Goal: Task Accomplishment & Management: Manage account settings

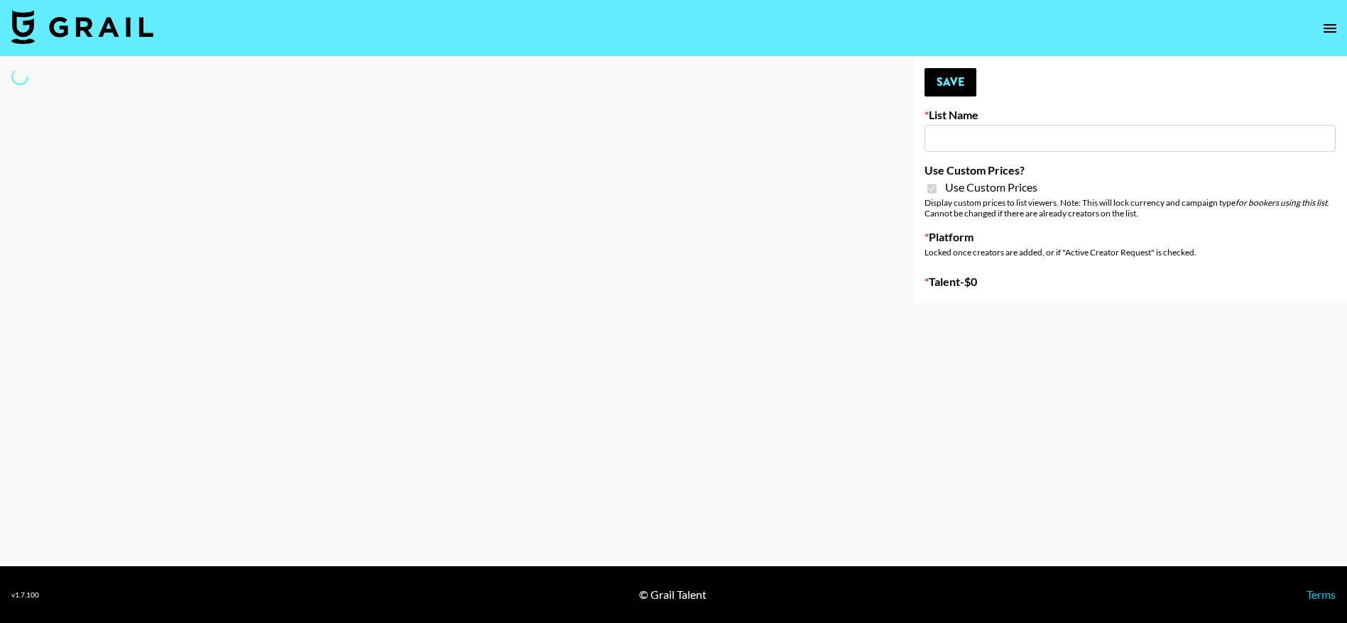
type input "ByHeart ([DATE])"
checkbox input "true"
select select "Brand"
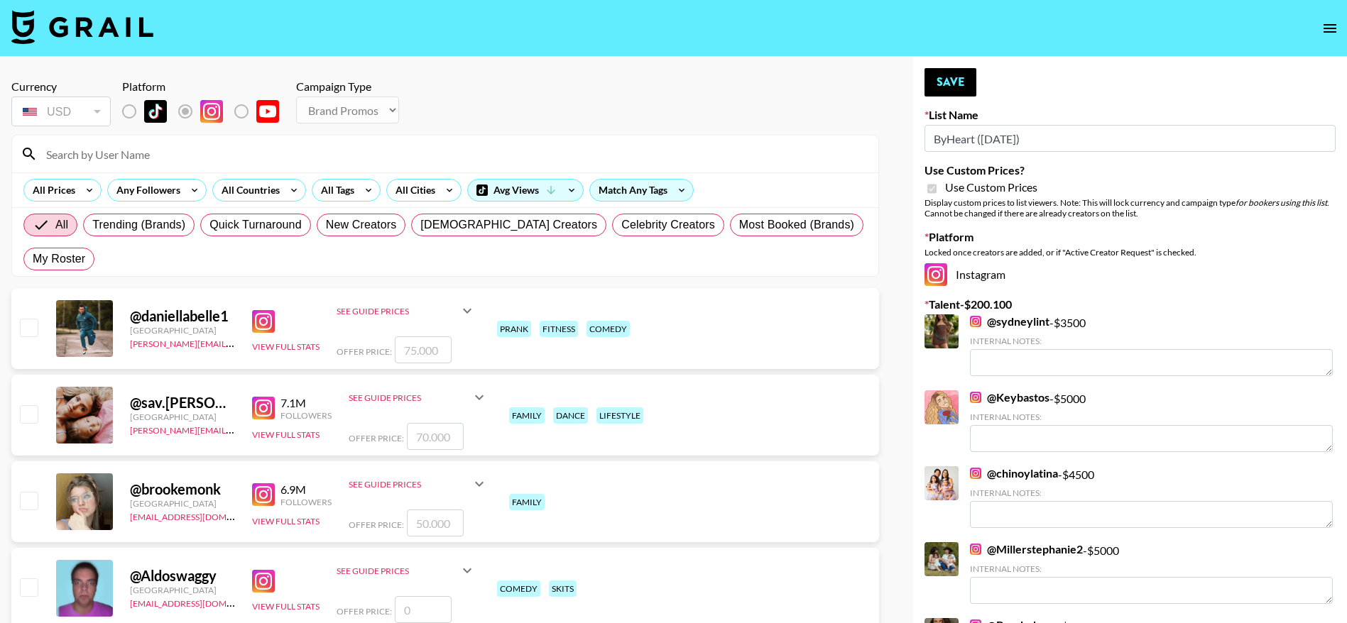
click at [116, 158] on input at bounding box center [454, 154] width 832 height 23
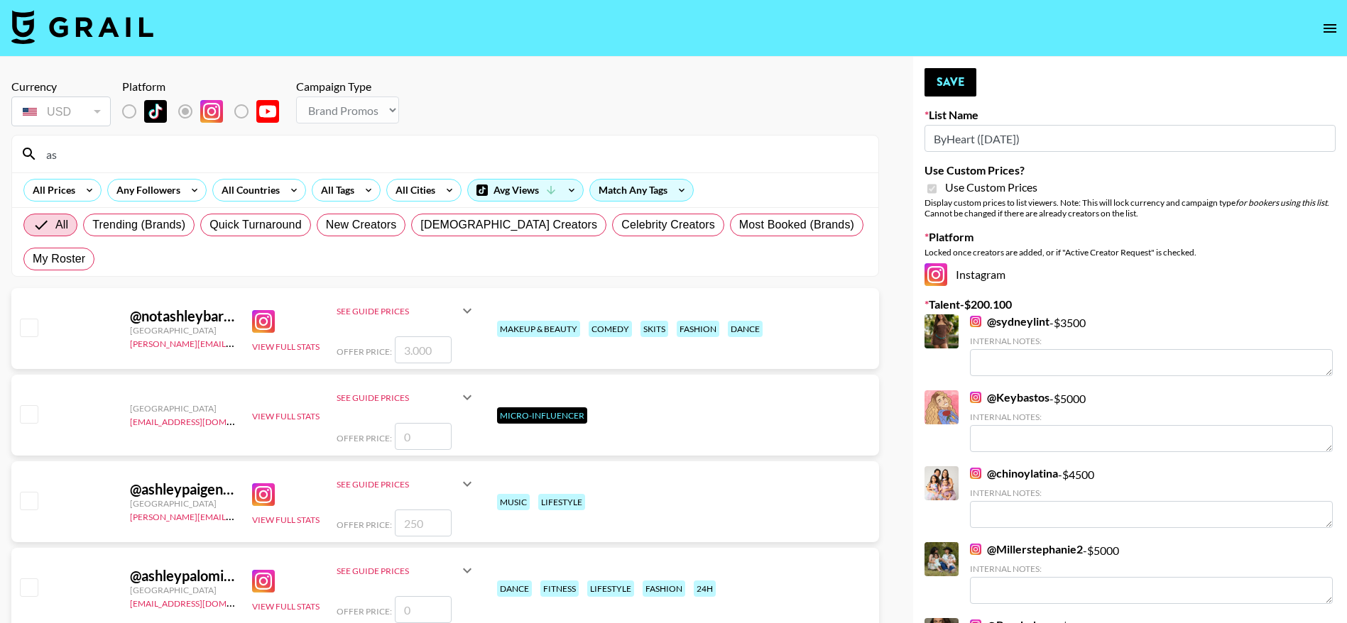
type input "a"
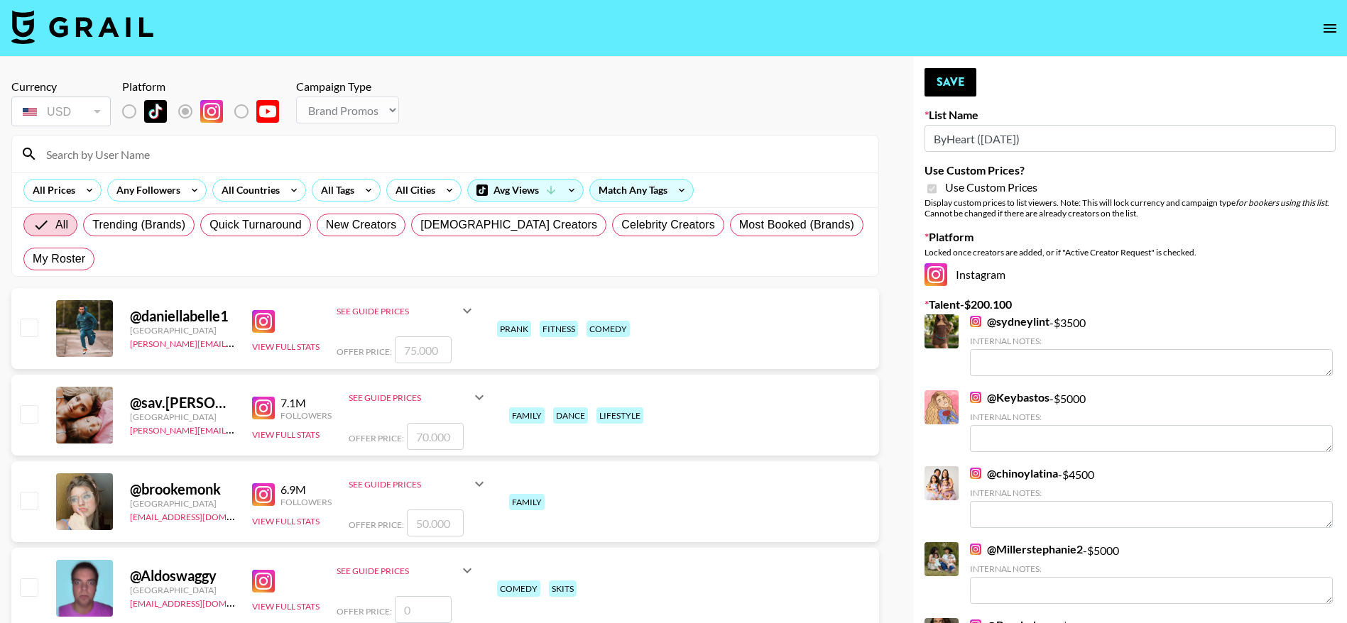
type input "a"
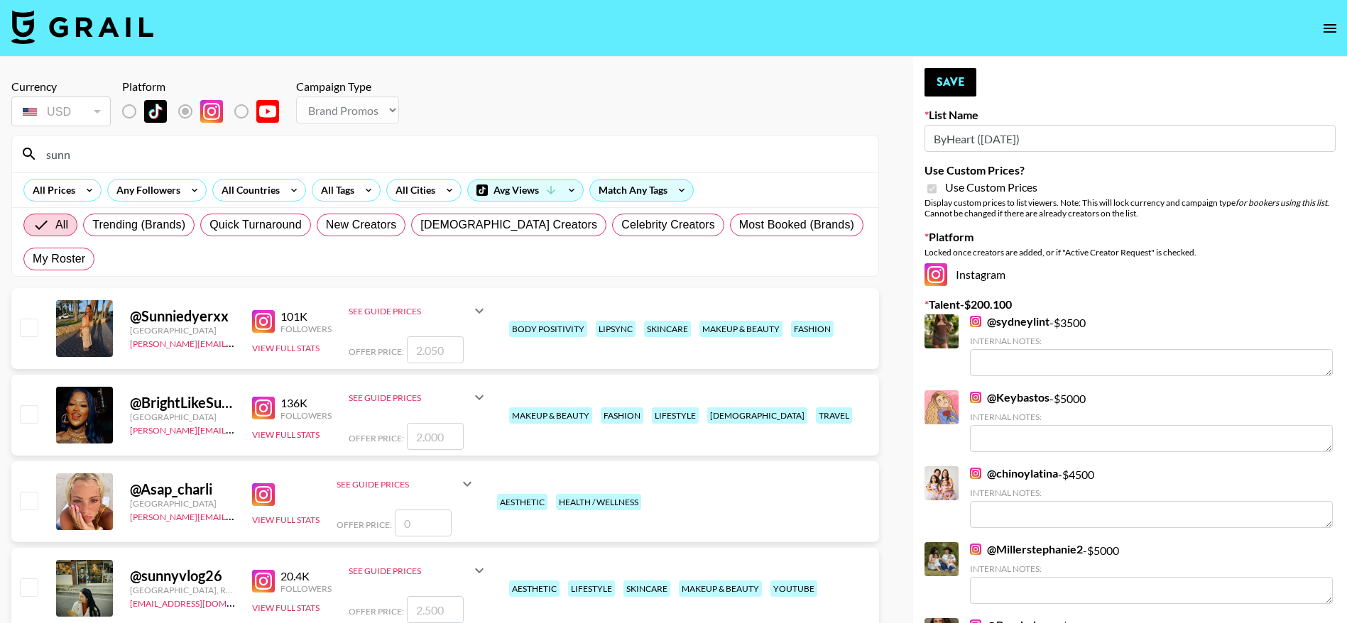
type input "sunn"
click at [27, 417] on input "checkbox" at bounding box center [28, 413] width 17 height 17
checkbox input "true"
type input "2000"
click at [947, 77] on button "Save" at bounding box center [951, 82] width 52 height 28
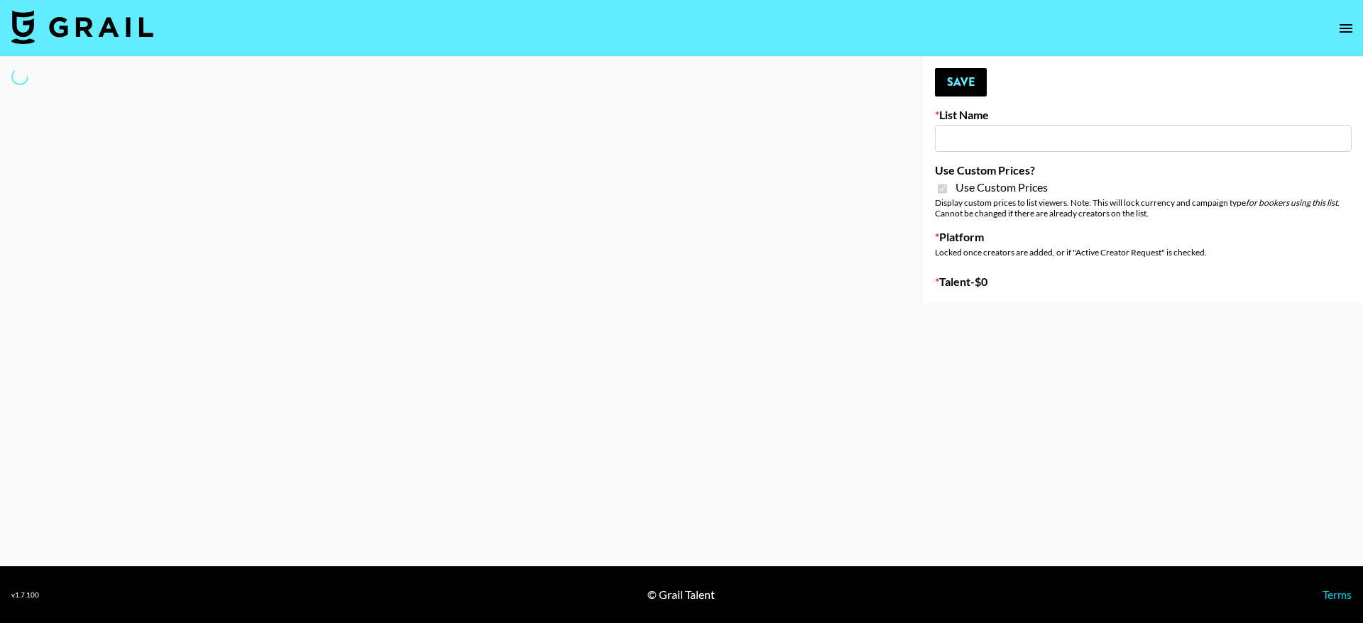
type input "ByHeart ([DATE])"
checkbox input "true"
select select "Brand"
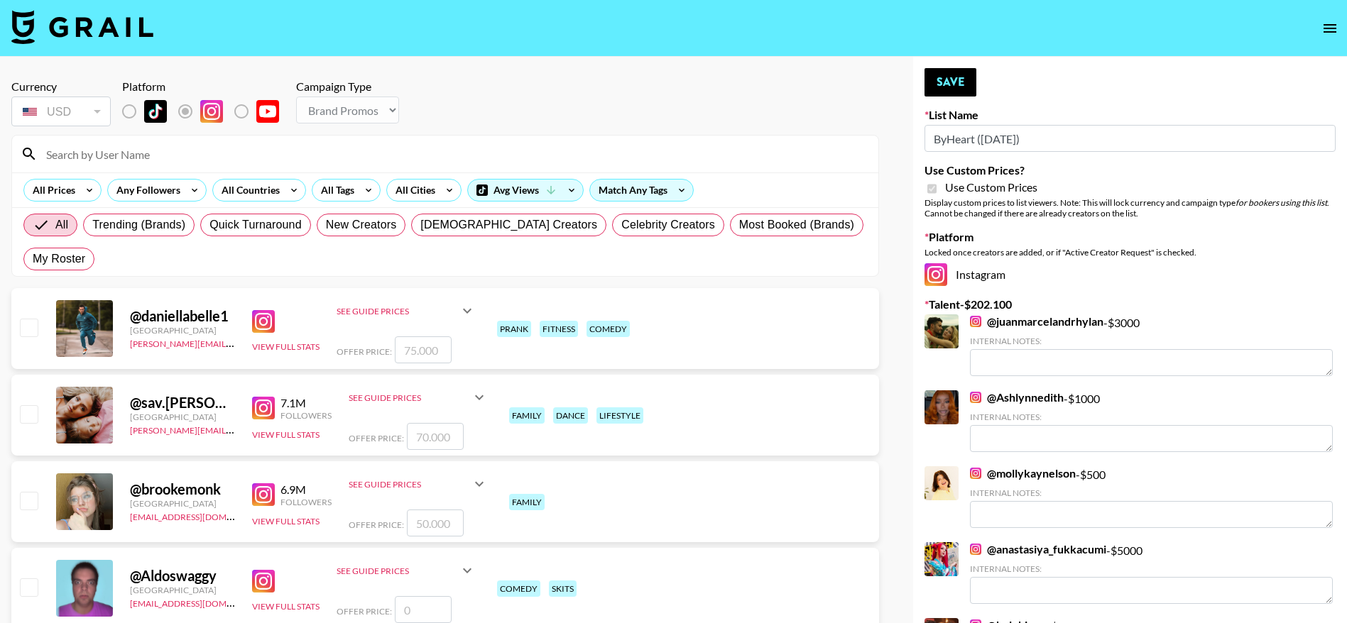
drag, startPoint x: 92, startPoint y: 162, endPoint x: 66, endPoint y: 152, distance: 28.1
click at [66, 152] on input at bounding box center [454, 154] width 832 height 23
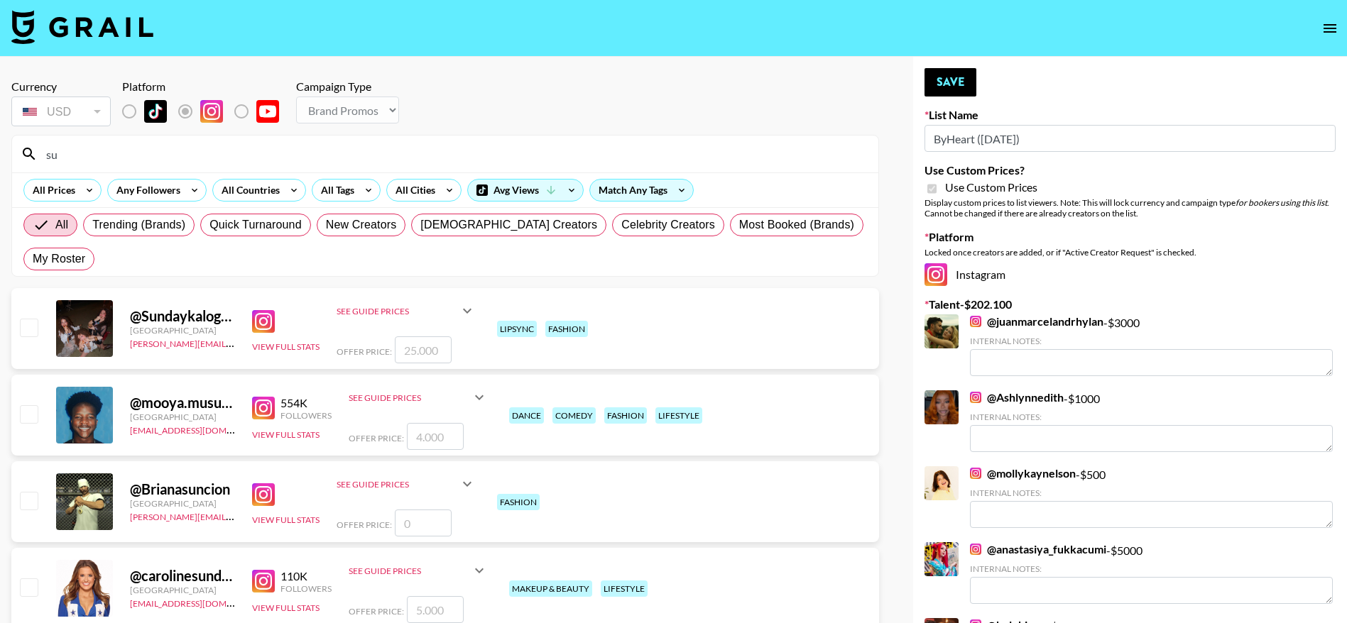
type input "s"
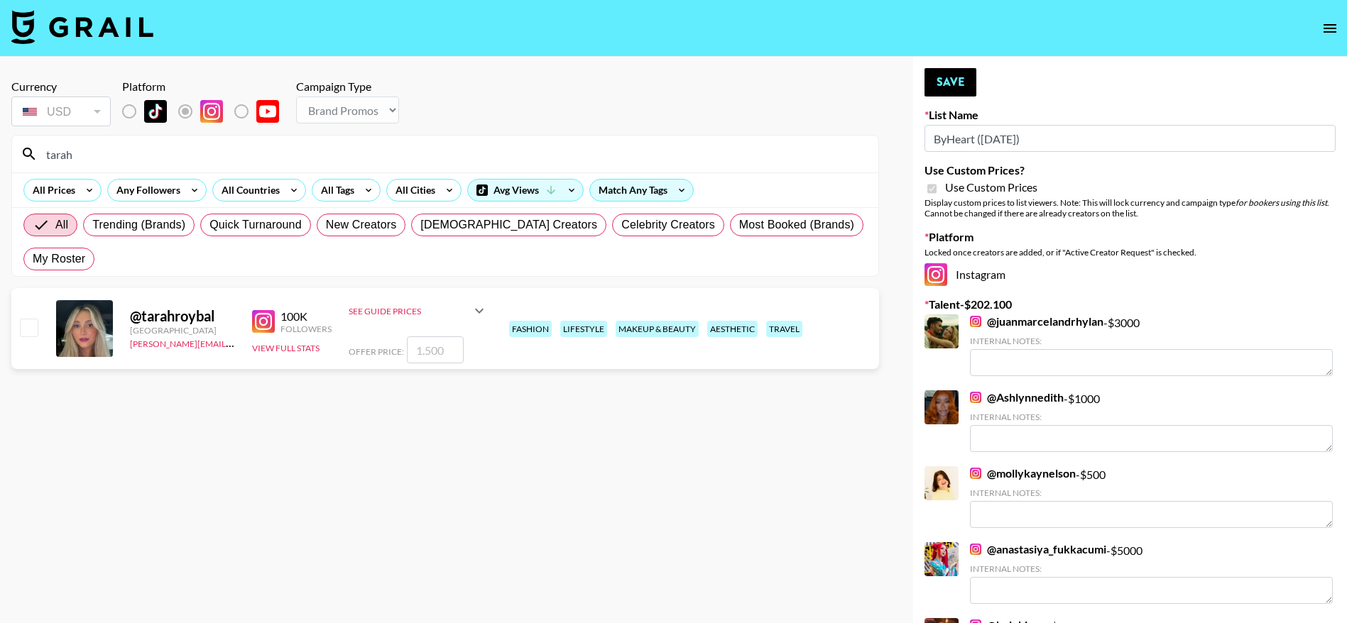
type input "tarah"
click at [28, 326] on input "checkbox" at bounding box center [28, 327] width 17 height 17
checkbox input "true"
type input "1500"
click at [946, 84] on button "Save" at bounding box center [951, 82] width 52 height 28
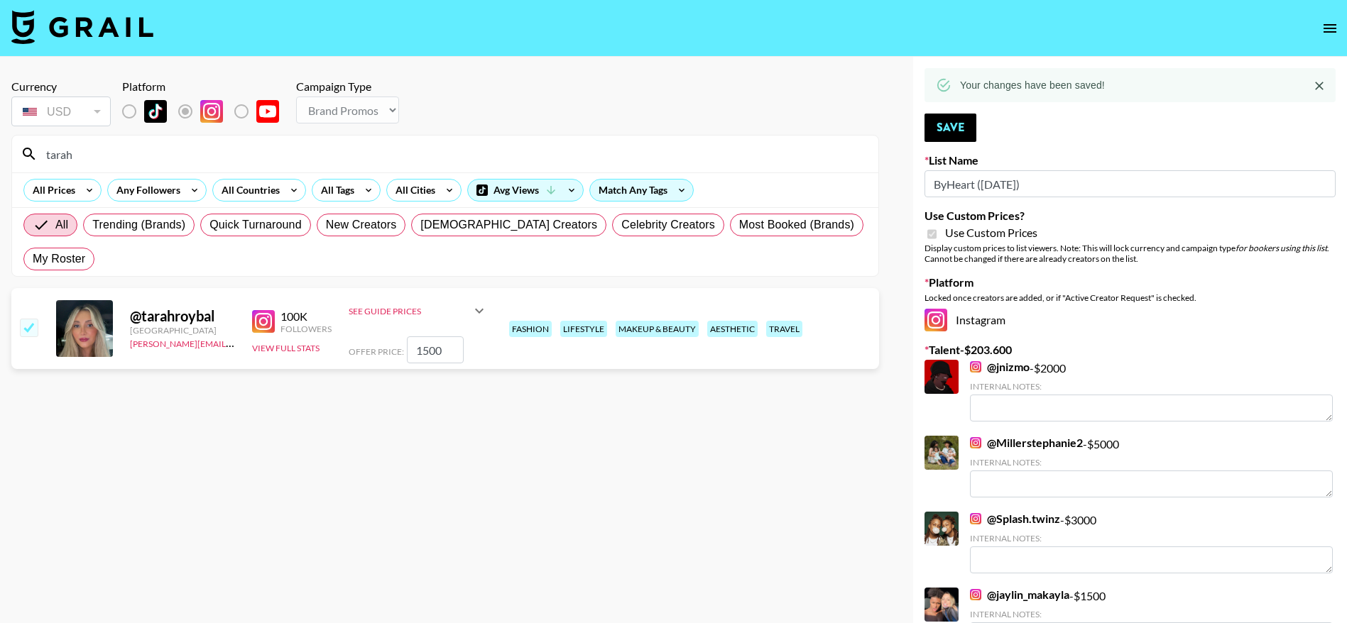
drag, startPoint x: 82, startPoint y: 154, endPoint x: 0, endPoint y: 146, distance: 82.7
type input "badba"
click at [29, 330] on input "checkbox" at bounding box center [28, 327] width 17 height 17
checkbox input "true"
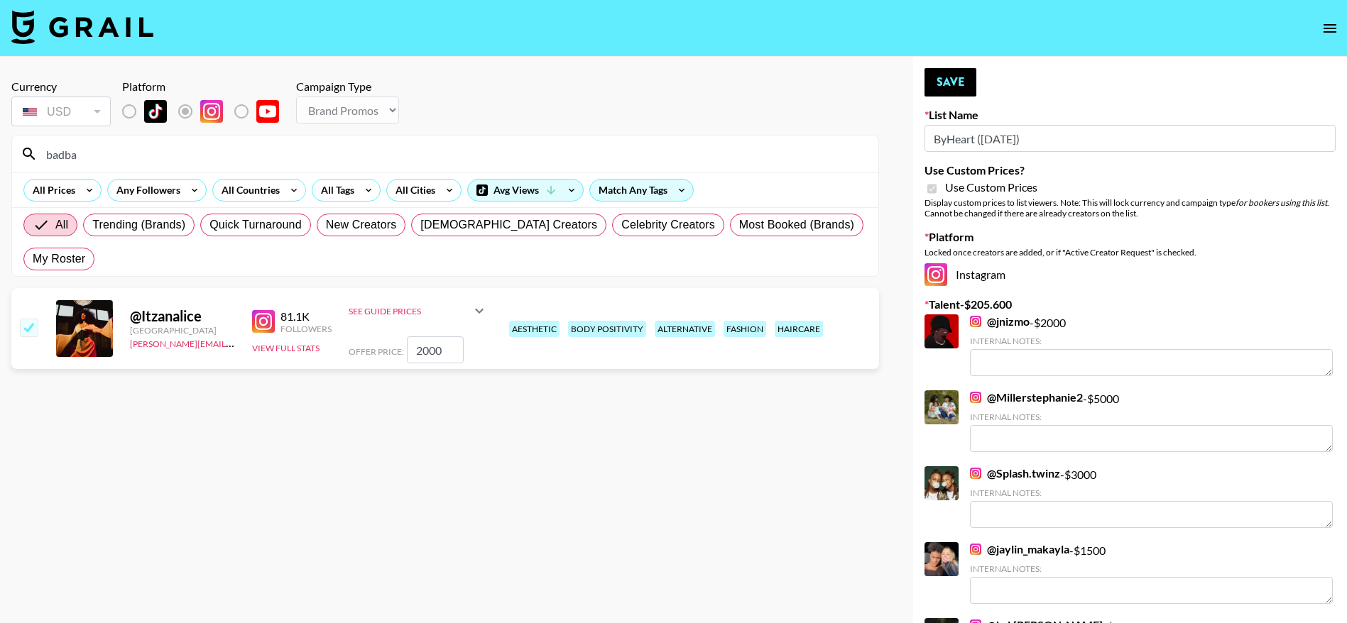
drag, startPoint x: 447, startPoint y: 359, endPoint x: 374, endPoint y: 356, distance: 72.5
click at [374, 356] on div "Offer Price: 2000" at bounding box center [418, 350] width 139 height 27
type input "1500"
click at [960, 69] on button "Save" at bounding box center [951, 82] width 52 height 28
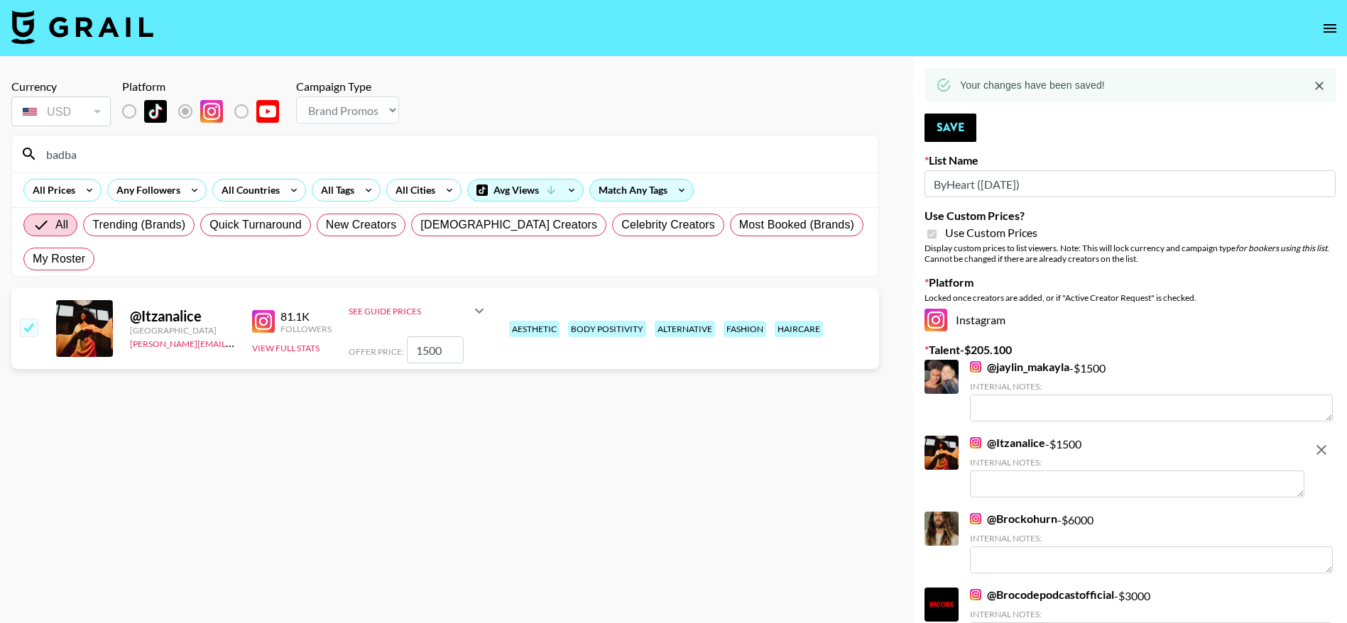
drag, startPoint x: 93, startPoint y: 147, endPoint x: 0, endPoint y: 138, distance: 93.4
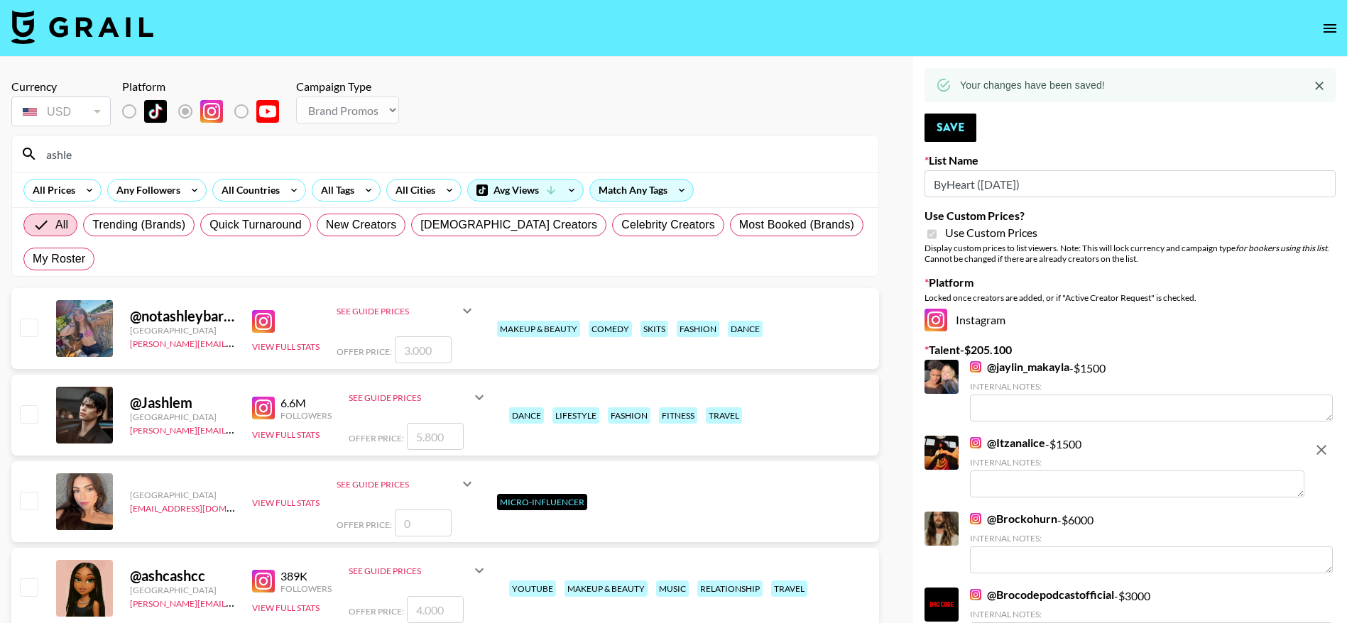
type input "[PERSON_NAME]"
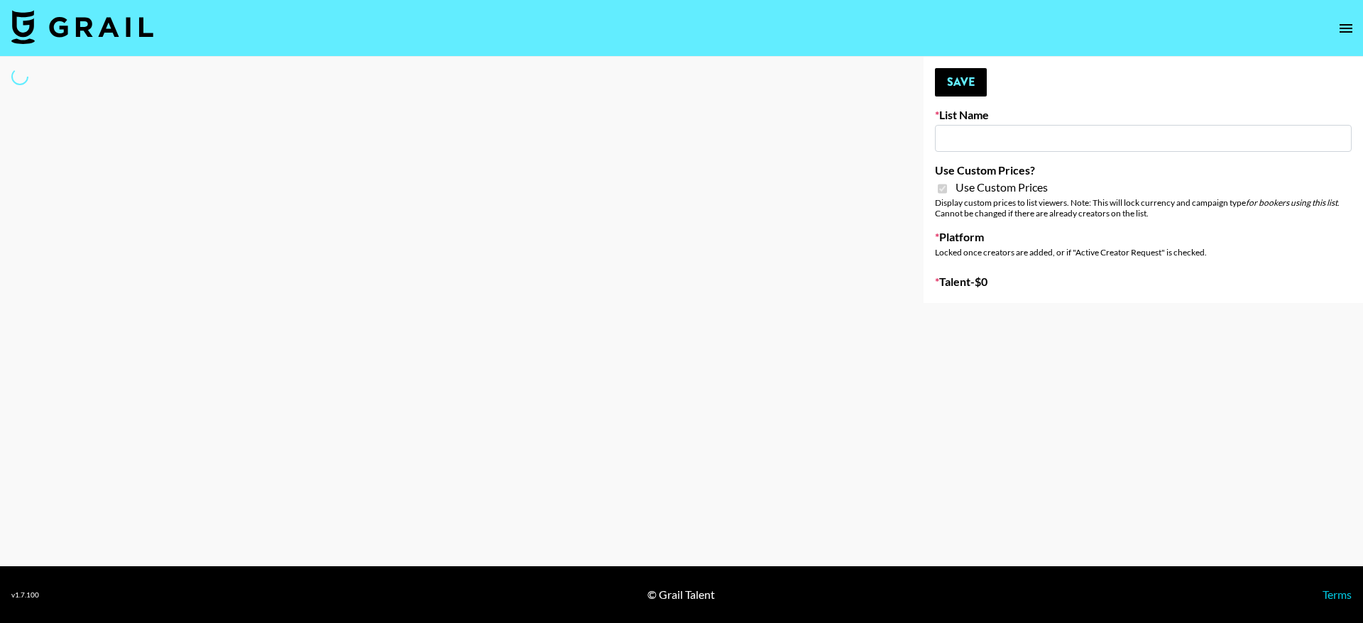
type input "Superpower ([DATE])"
checkbox input "true"
select select "Brand"
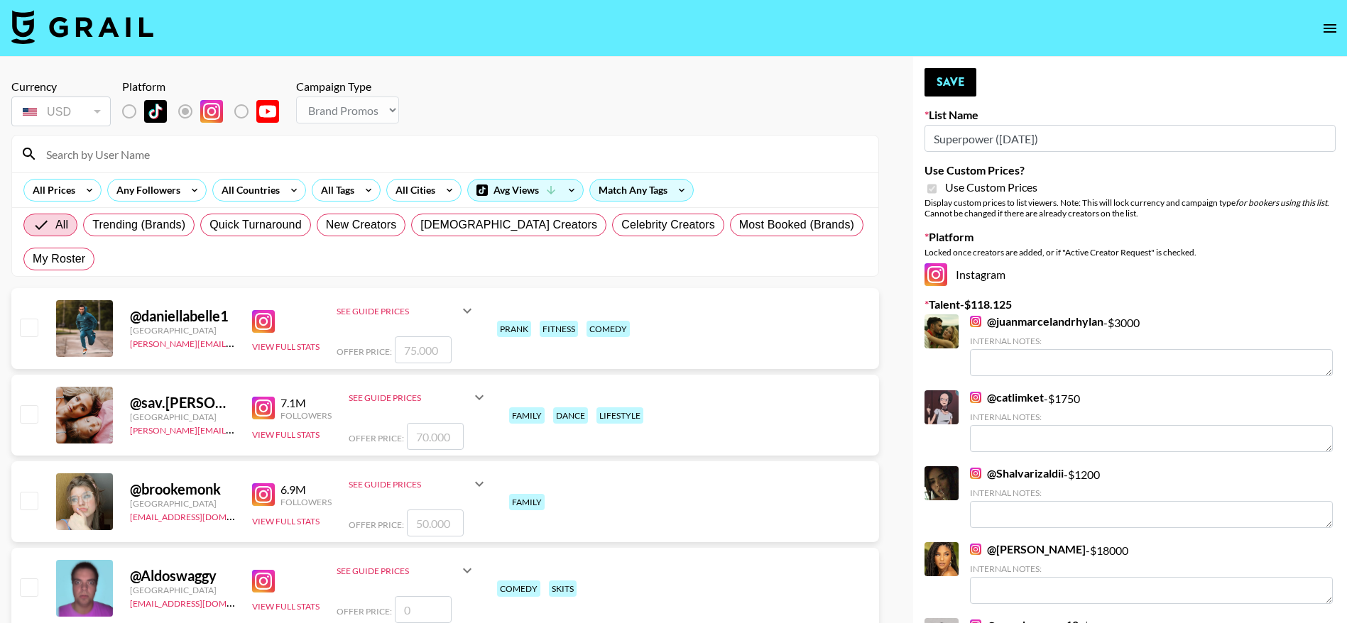
click at [107, 143] on input at bounding box center [454, 154] width 832 height 23
type input "badba"
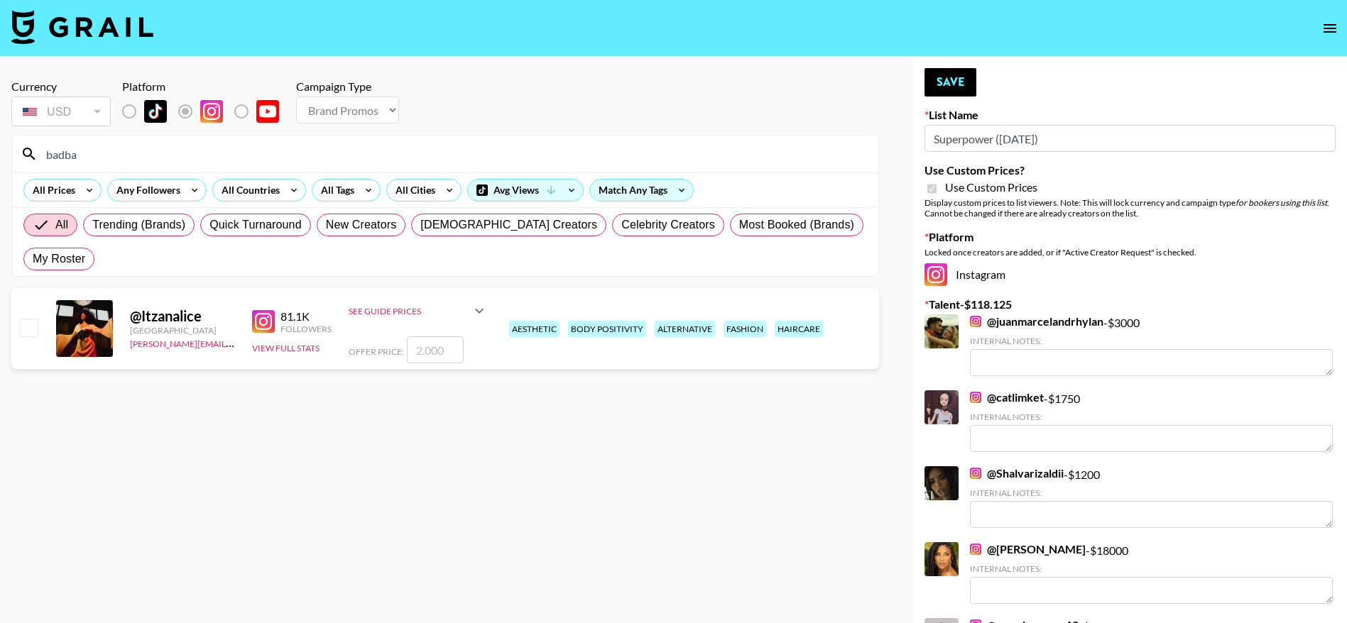
click at [33, 330] on input "checkbox" at bounding box center [28, 327] width 17 height 17
checkbox input "true"
drag, startPoint x: 453, startPoint y: 349, endPoint x: 391, endPoint y: 354, distance: 62.7
click at [391, 354] on div "Offer Price: 2000" at bounding box center [418, 350] width 139 height 27
type input "1500"
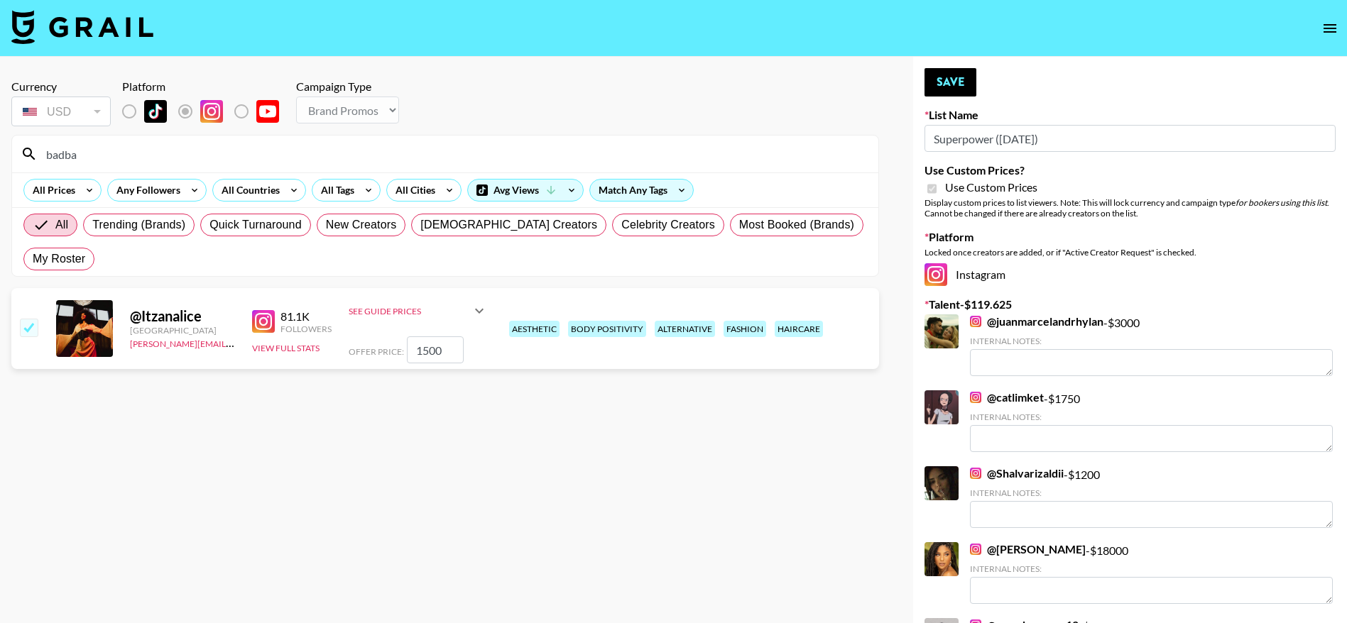
drag, startPoint x: 115, startPoint y: 151, endPoint x: 0, endPoint y: 172, distance: 117.0
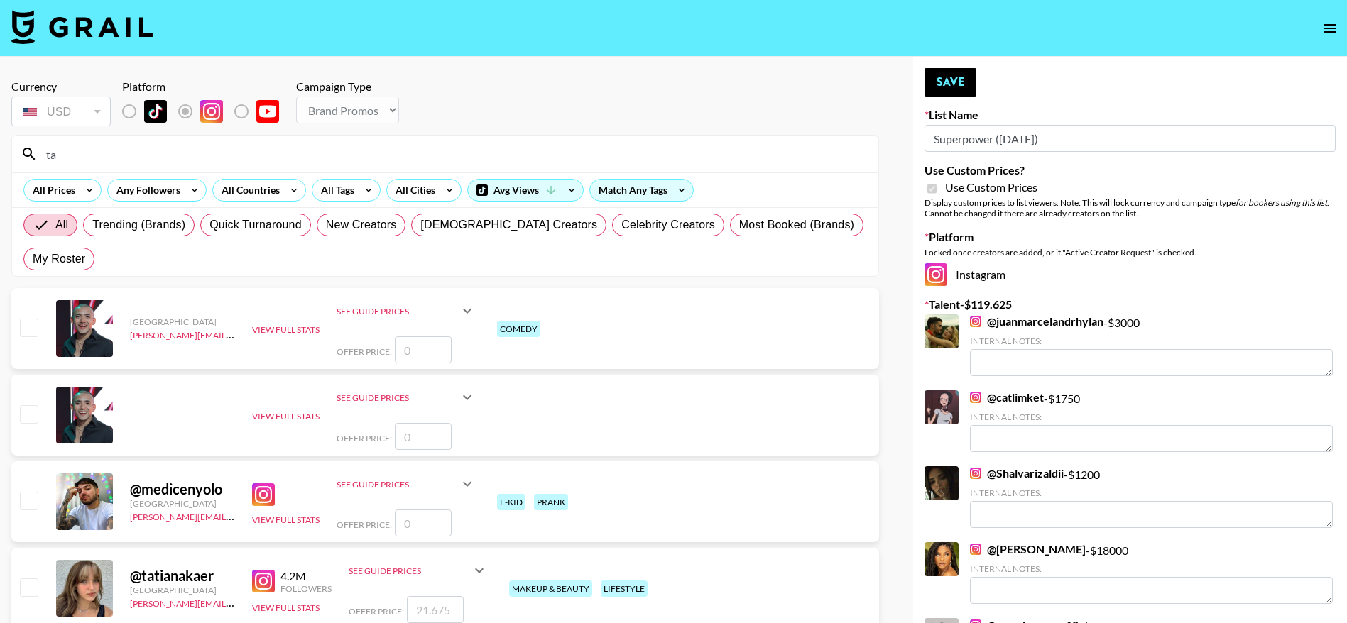
type input "tarahroyba"
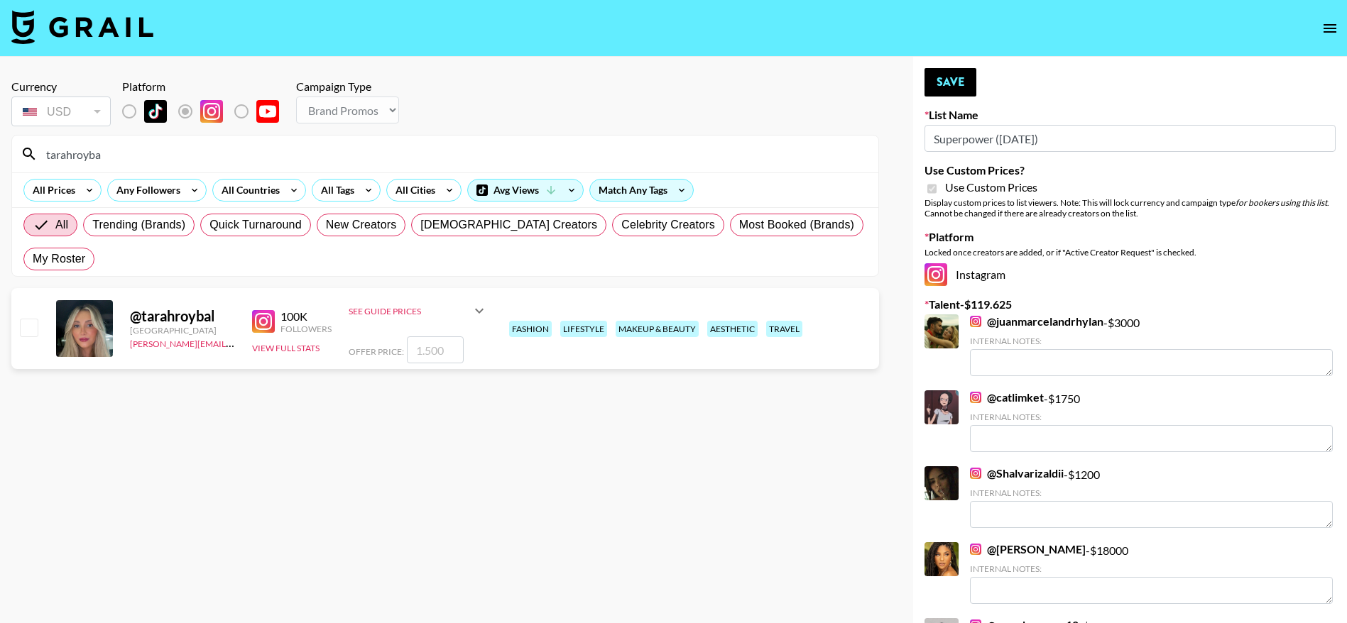
click at [24, 330] on input "checkbox" at bounding box center [28, 327] width 17 height 17
checkbox input "true"
type input "1500"
drag, startPoint x: 106, startPoint y: 157, endPoint x: 20, endPoint y: 146, distance: 86.6
click at [20, 146] on div "tarahroyba" at bounding box center [445, 154] width 866 height 37
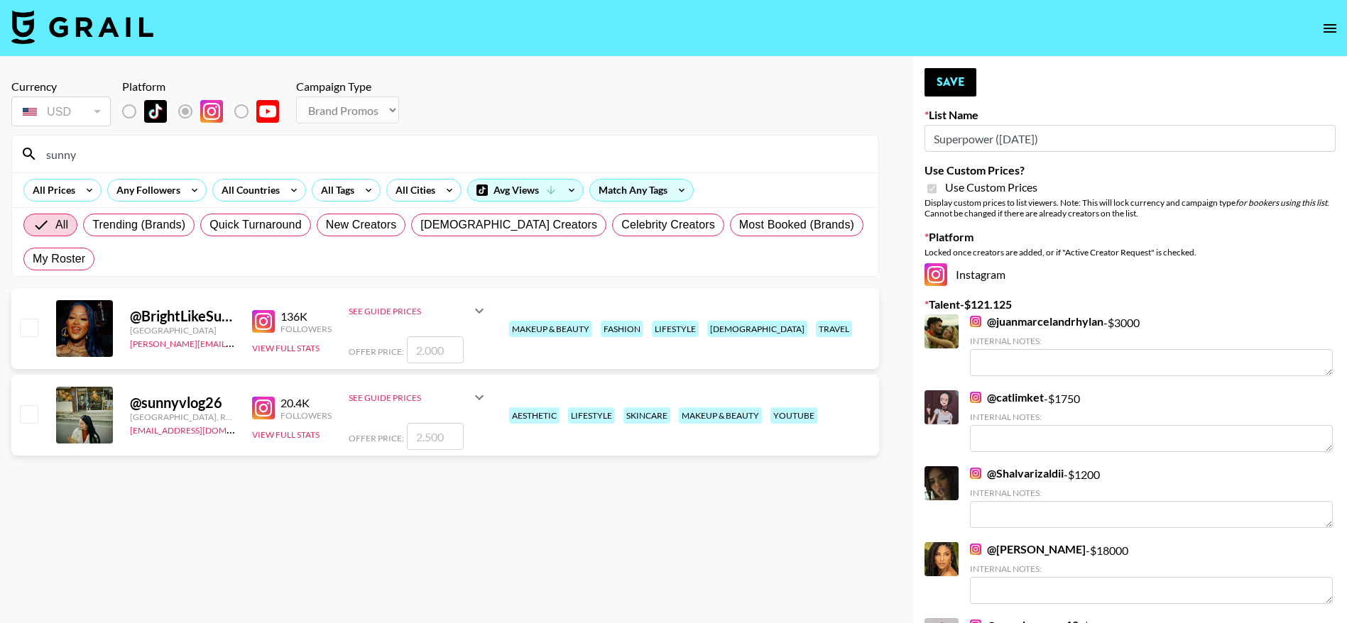
type input "sunny"
click at [30, 325] on input "checkbox" at bounding box center [28, 327] width 17 height 17
checkbox input "true"
type input "2000"
click at [970, 81] on button "Save" at bounding box center [951, 82] width 52 height 28
